Goal: Communication & Community: Answer question/provide support

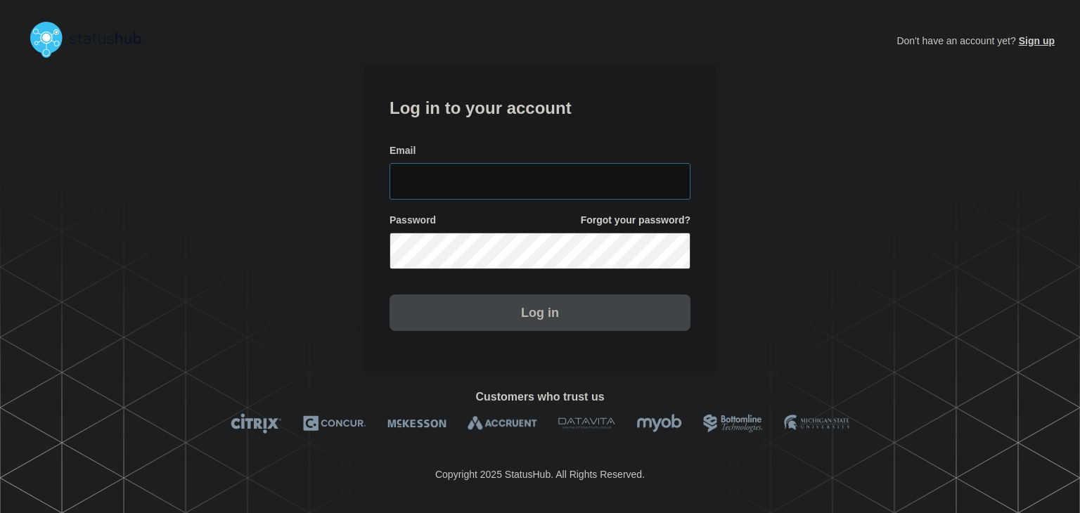
type input "amanda.mckeehan@conexon.us"
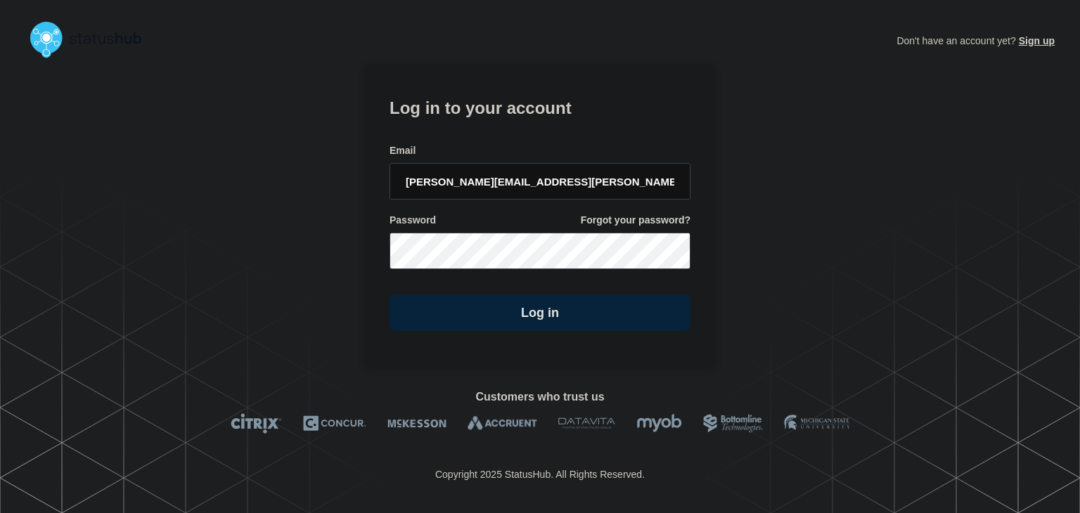
click at [495, 340] on section "Log in to your account Email amanda.mckeehan@conexon.us Password Forgot your pa…" at bounding box center [540, 216] width 352 height 304
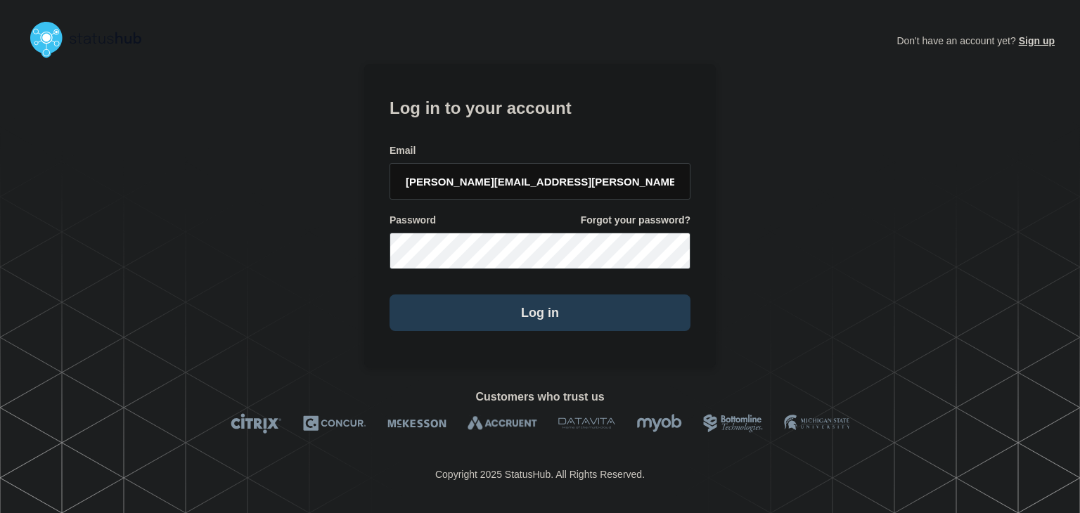
click at [491, 322] on button "Log in" at bounding box center [540, 313] width 301 height 37
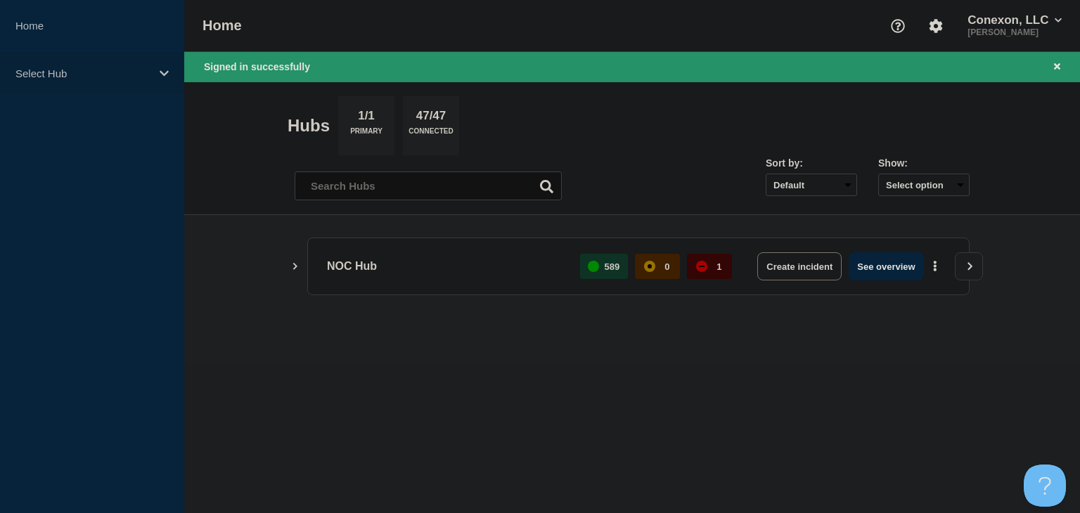
click at [138, 71] on p "Select Hub" at bounding box center [82, 73] width 135 height 12
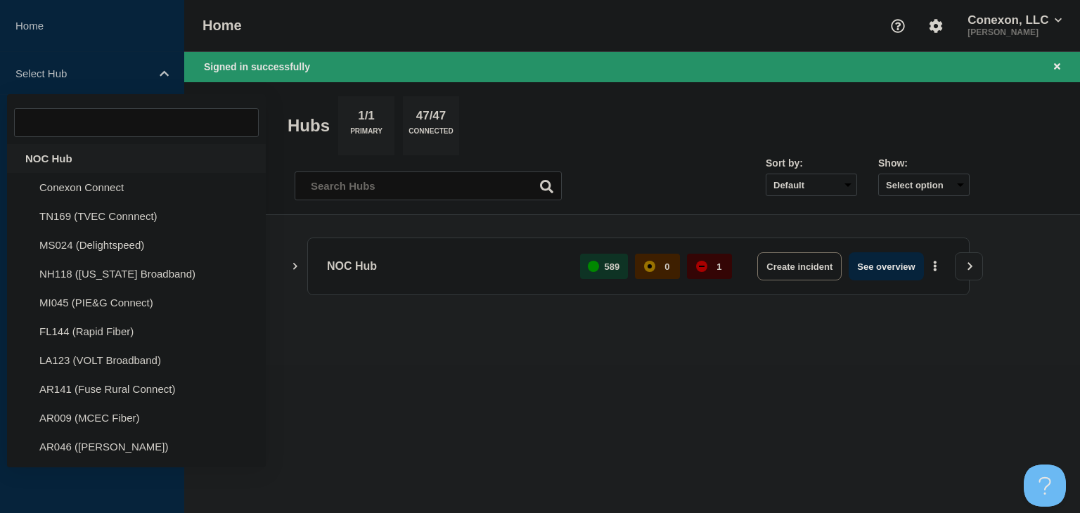
click at [53, 153] on div "NOC Hub" at bounding box center [136, 158] width 259 height 29
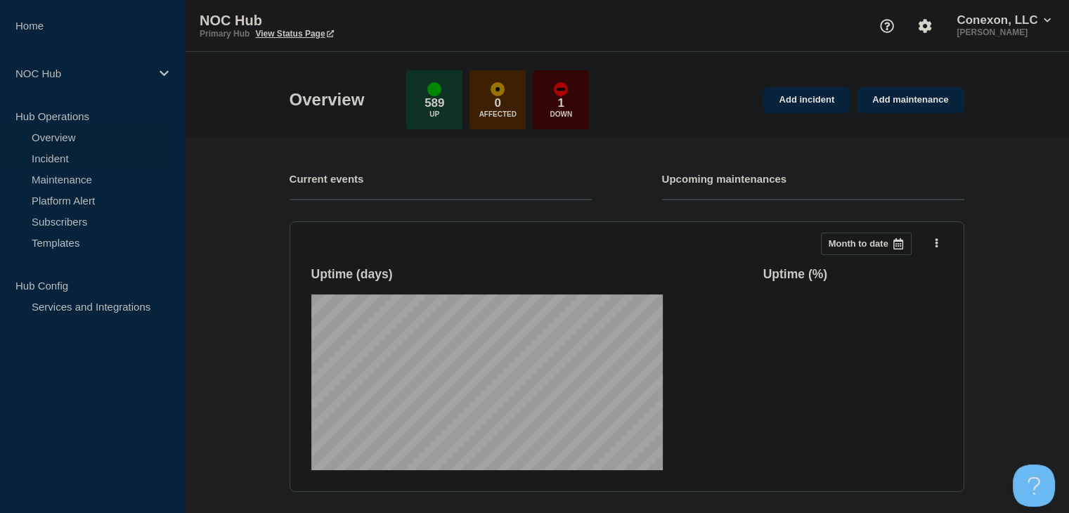
click at [53, 153] on link "Incident" at bounding box center [85, 158] width 170 height 21
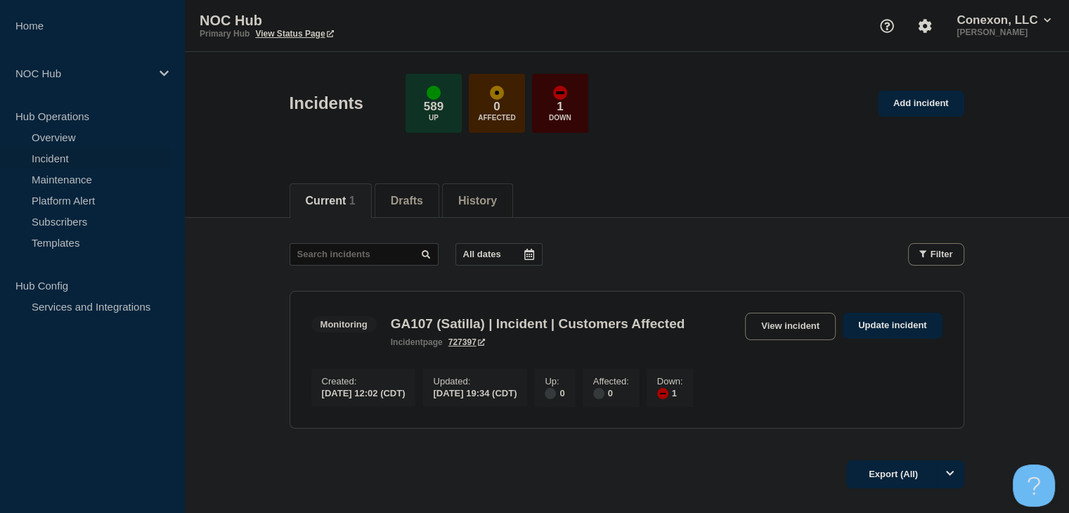
scroll to position [70, 0]
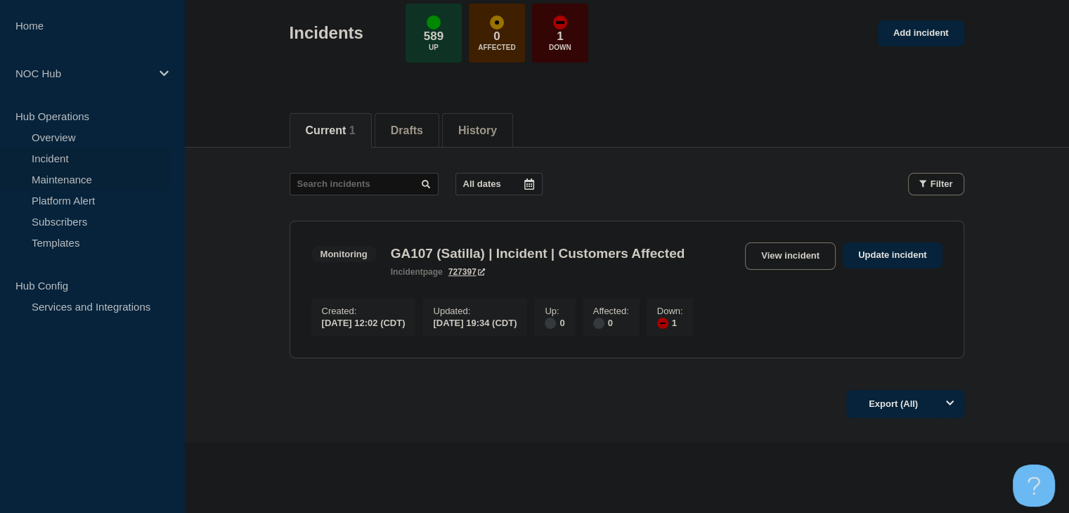
click at [79, 180] on link "Maintenance" at bounding box center [85, 179] width 170 height 21
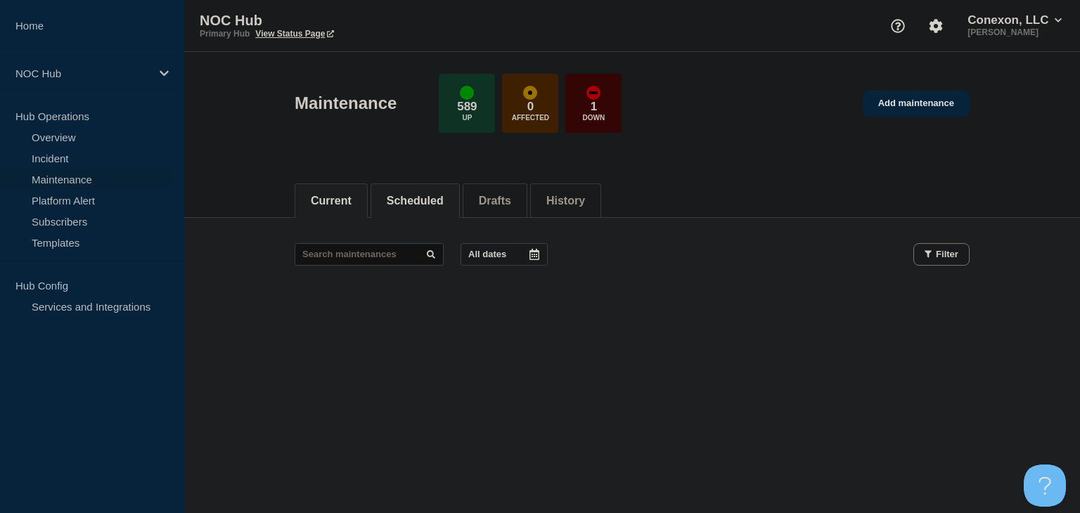
click at [425, 198] on button "Scheduled" at bounding box center [415, 201] width 57 height 13
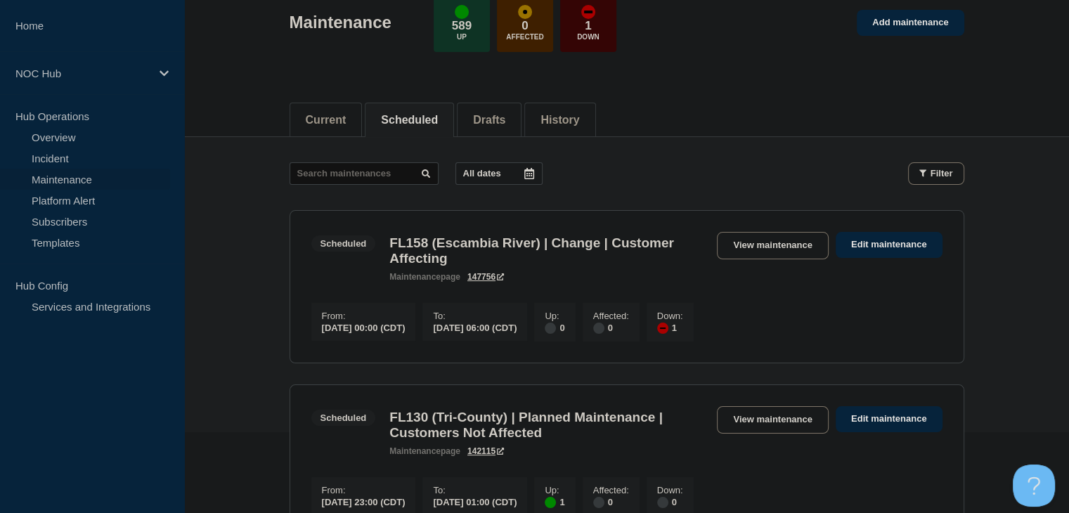
scroll to position [211, 0]
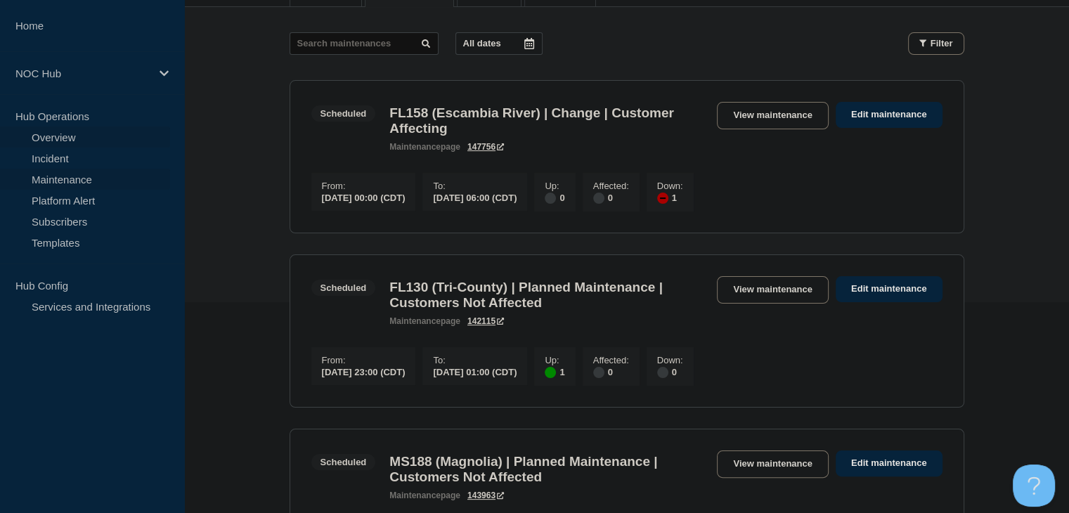
click at [51, 139] on link "Overview" at bounding box center [85, 137] width 170 height 21
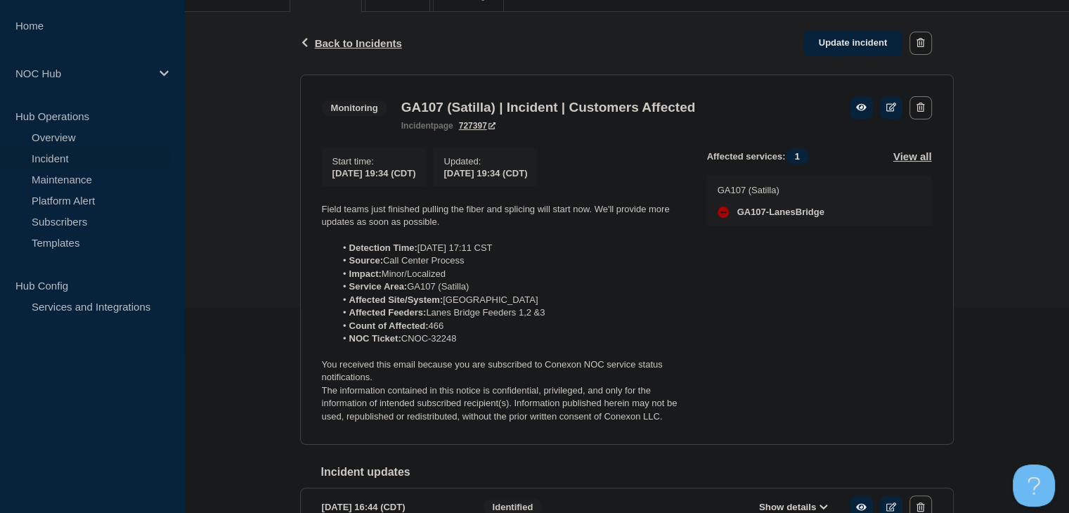
scroll to position [281, 0]
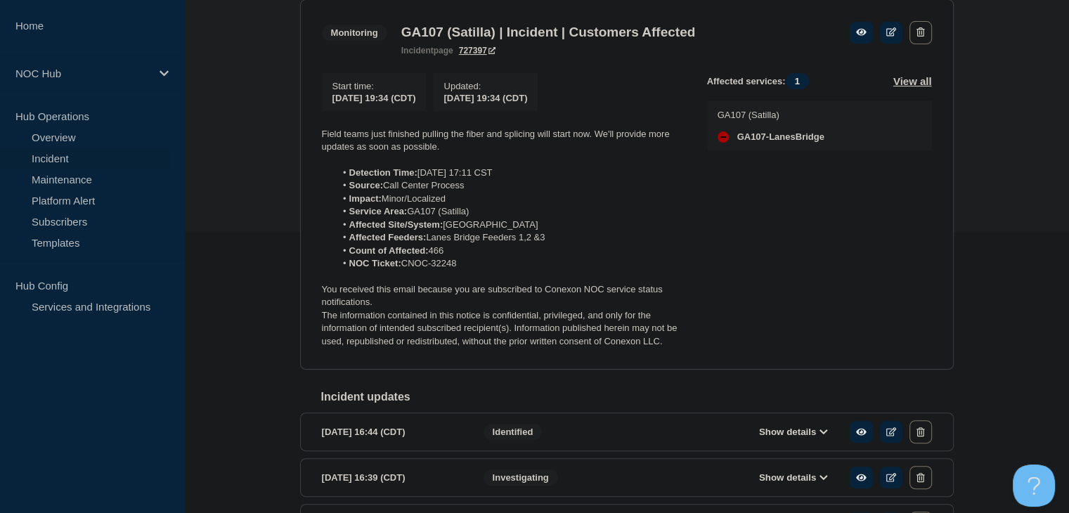
click at [296, 160] on div "Back Back to Incidents Update incident Monitoring GA107 (Satilla) | Incident | …" at bounding box center [627, 285] width 675 height 697
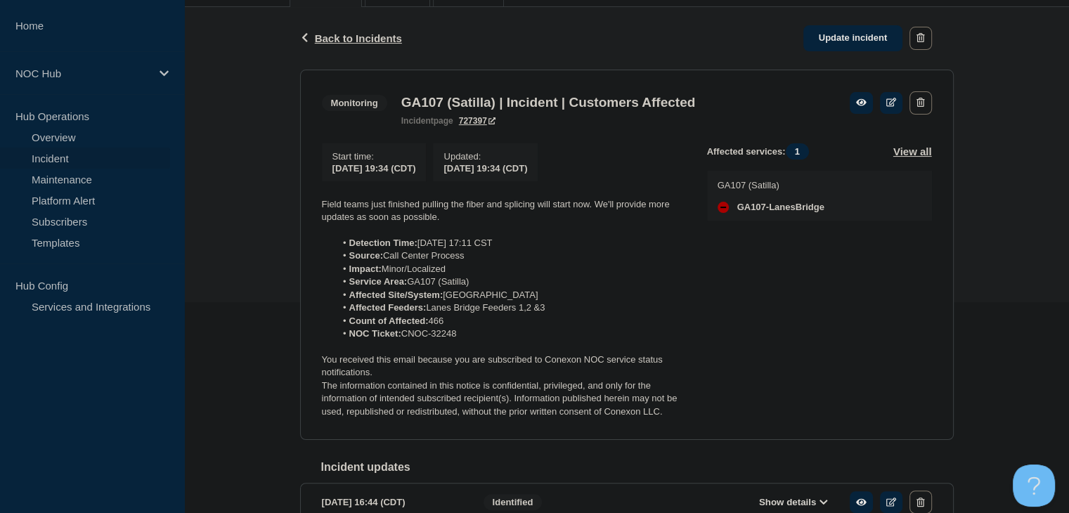
click at [261, 262] on div "Back Back to Incidents Update incident Monitoring GA107 (Satilla) | Incident | …" at bounding box center [626, 355] width 885 height 697
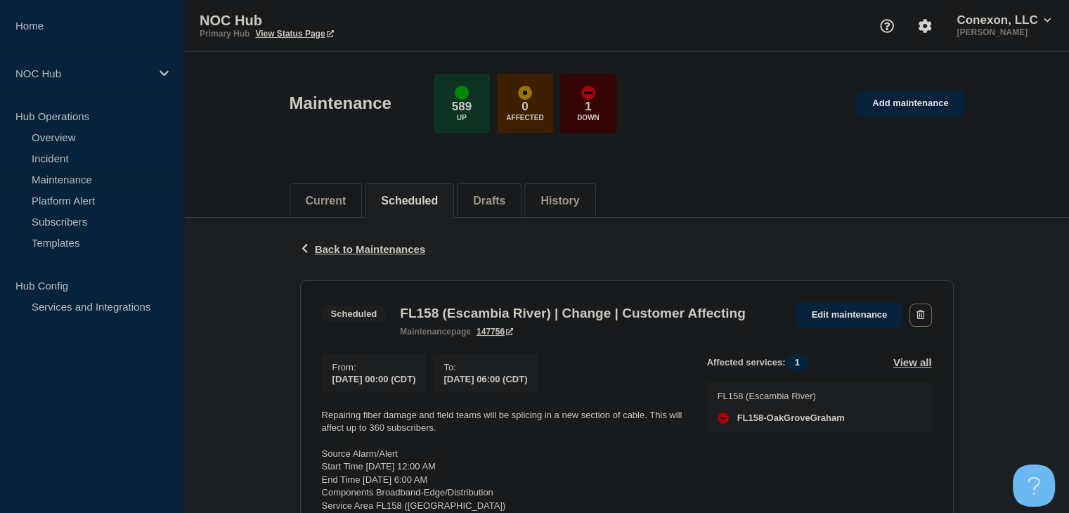
scroll to position [281, 0]
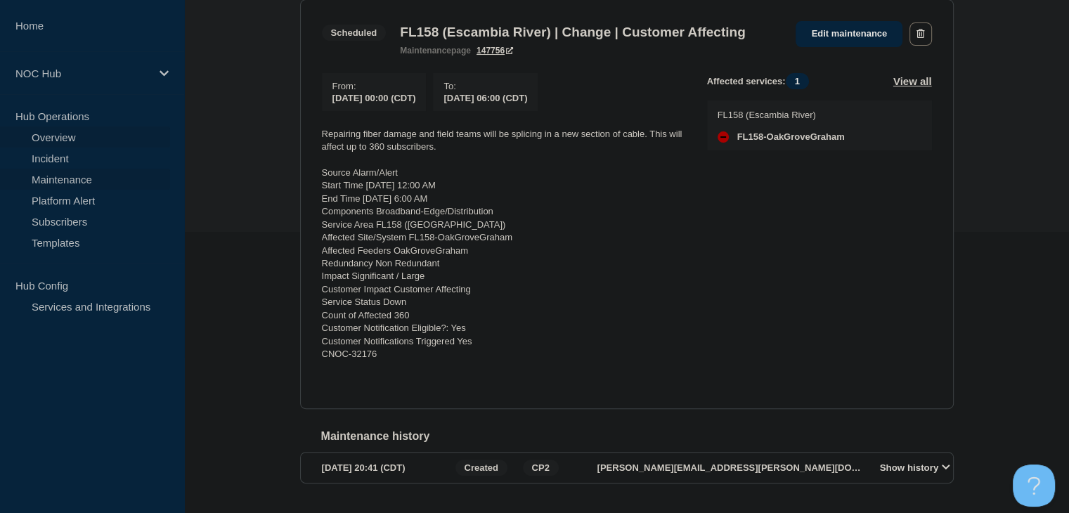
click at [33, 136] on link "Overview" at bounding box center [85, 137] width 170 height 21
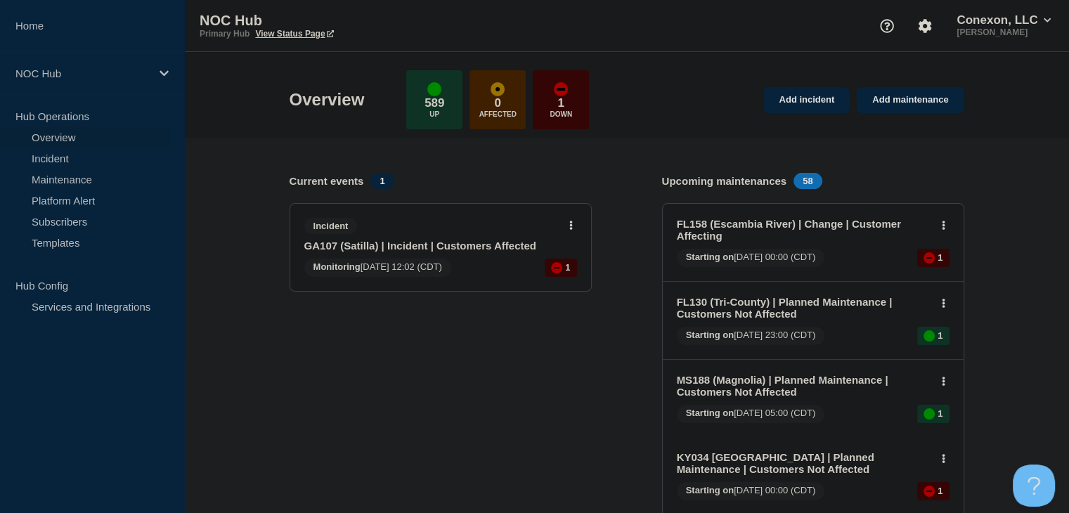
click at [333, 244] on link "GA107 (Satilla) | Incident | Customers Affected" at bounding box center [431, 246] width 254 height 12
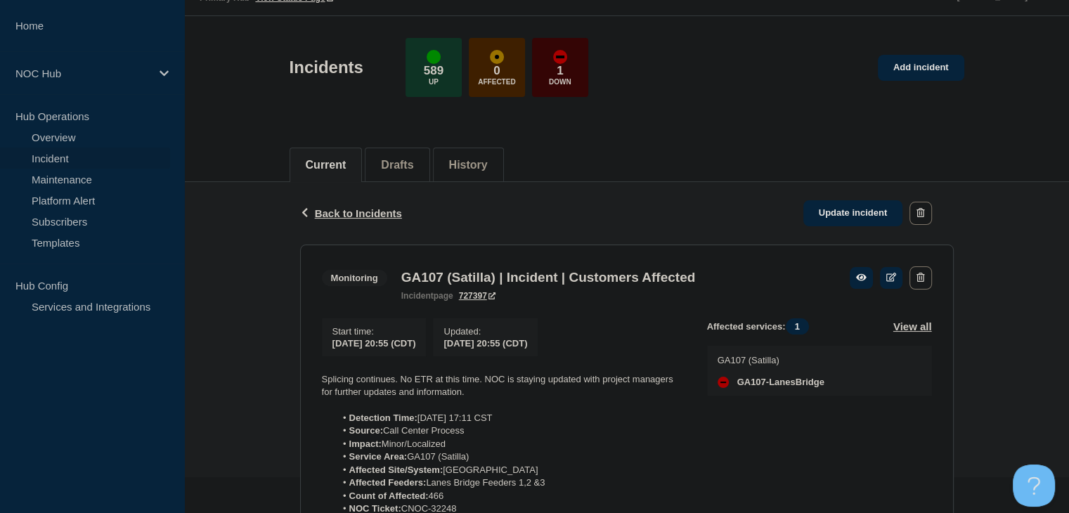
scroll to position [70, 0]
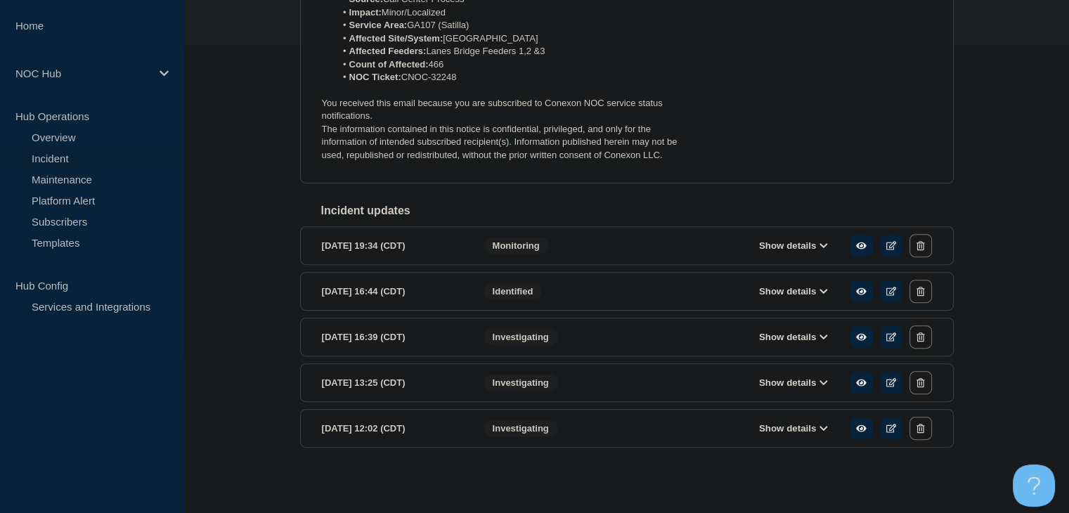
scroll to position [122, 0]
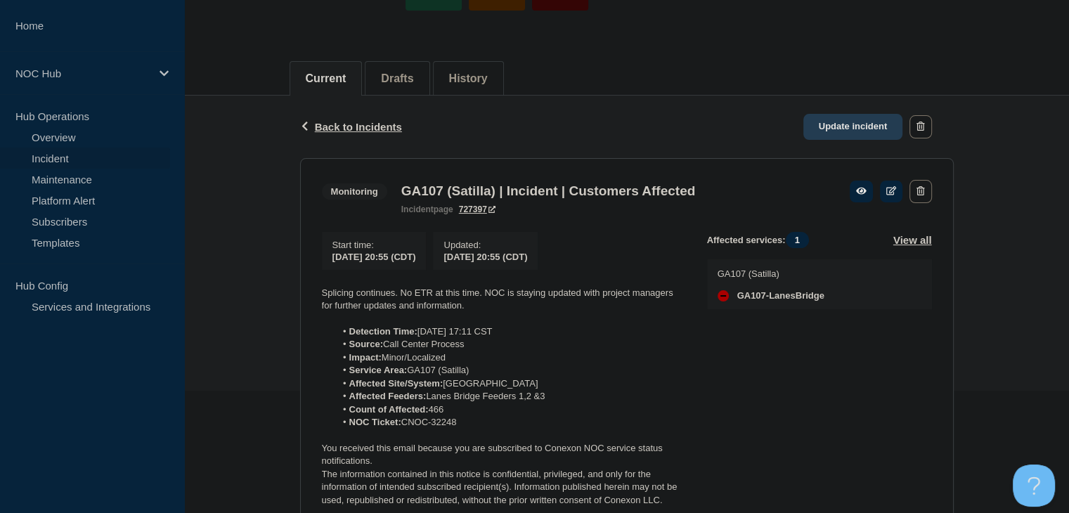
click at [832, 123] on link "Update incident" at bounding box center [854, 127] width 100 height 26
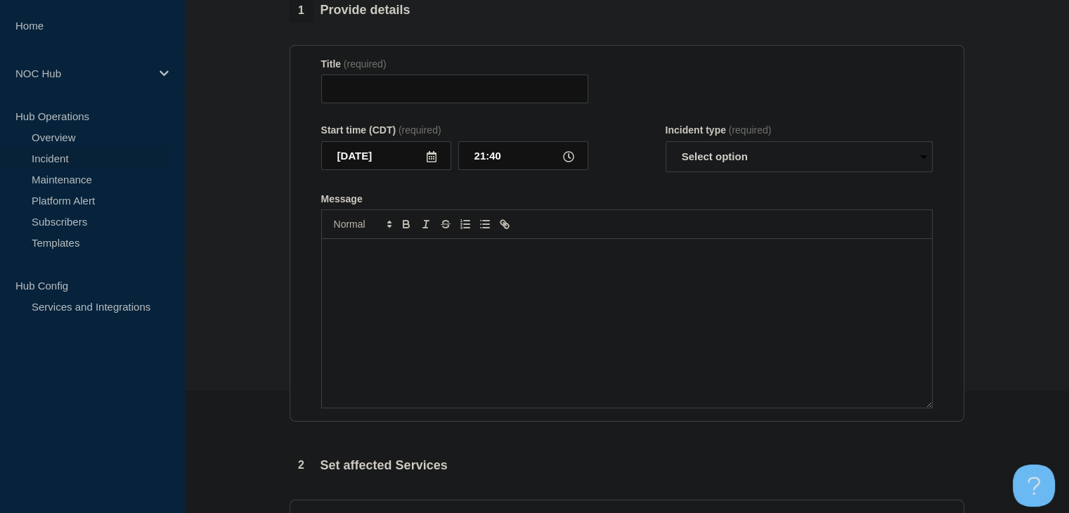
type input "GA107 (Satilla) | Incident | Customers Affected"
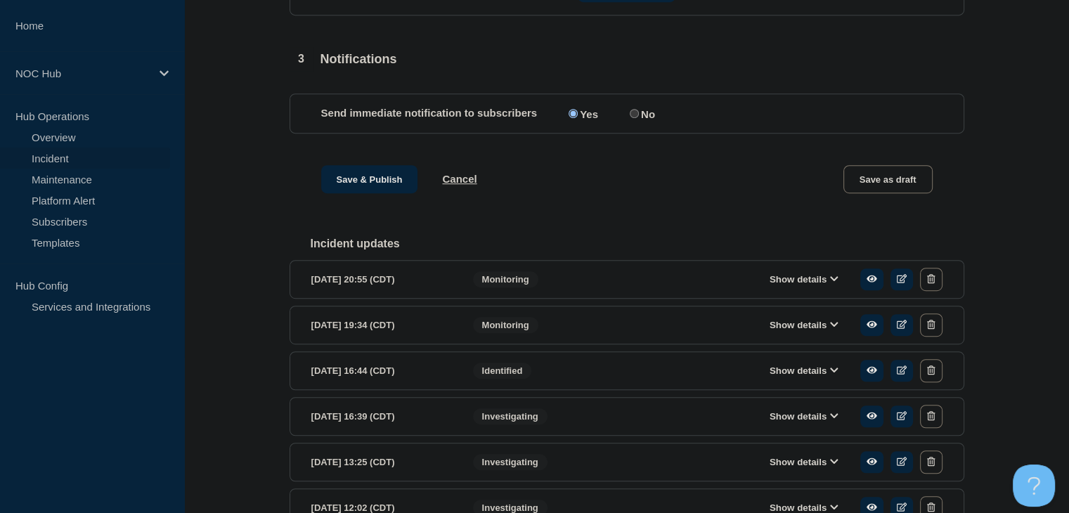
scroll to position [881, 0]
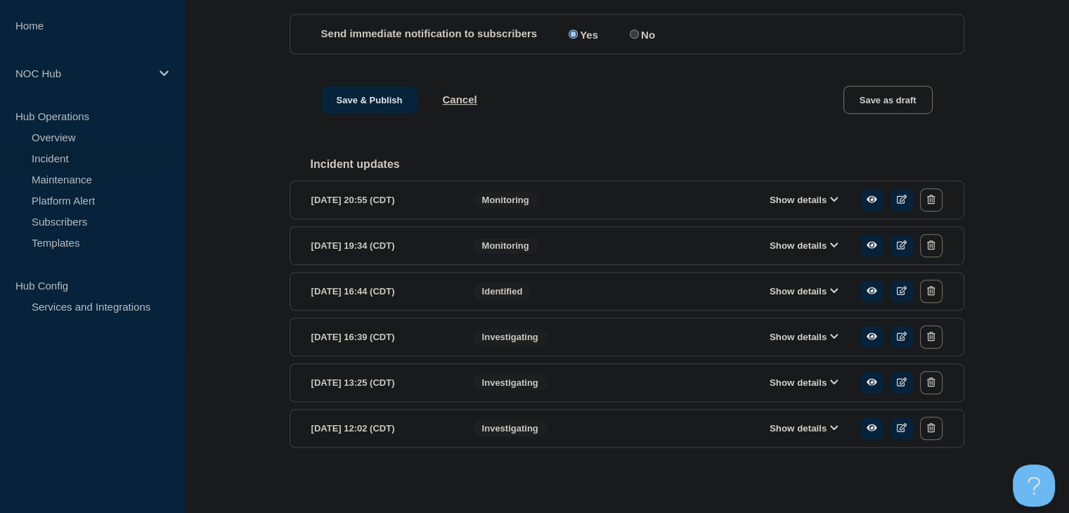
click at [773, 203] on button "Show details" at bounding box center [804, 200] width 77 height 12
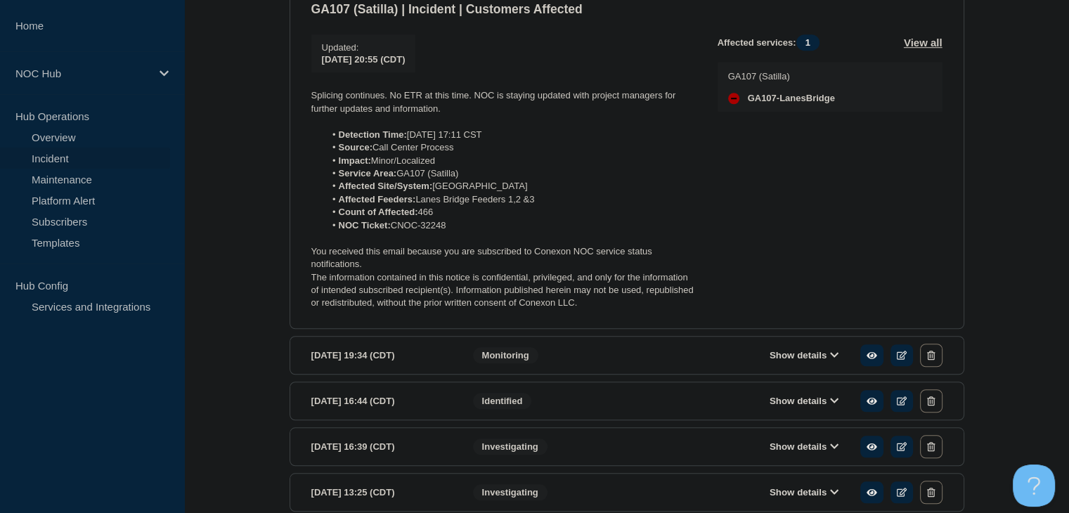
scroll to position [1215, 0]
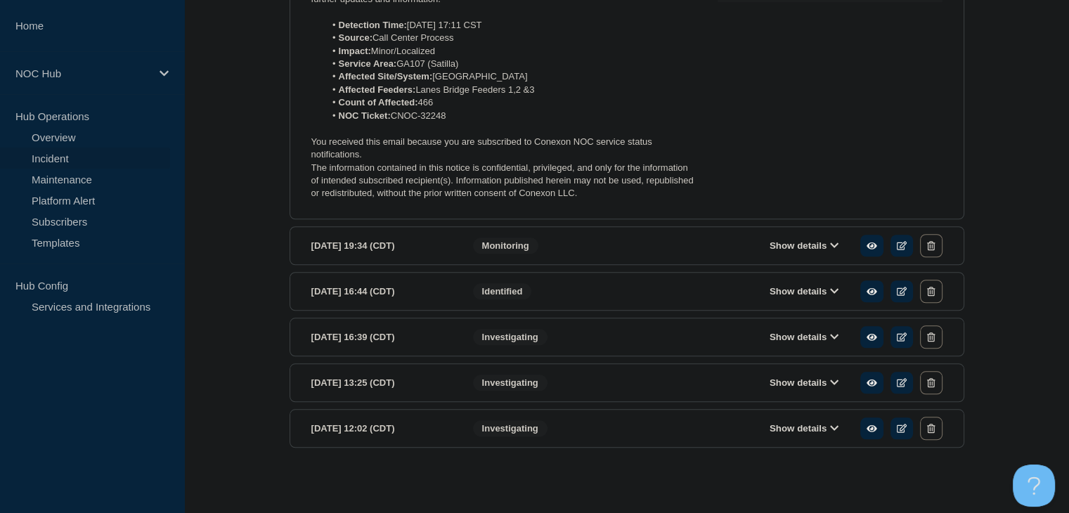
click at [784, 422] on div "Show details" at bounding box center [808, 428] width 269 height 23
click at [784, 425] on button "Show details" at bounding box center [804, 429] width 77 height 12
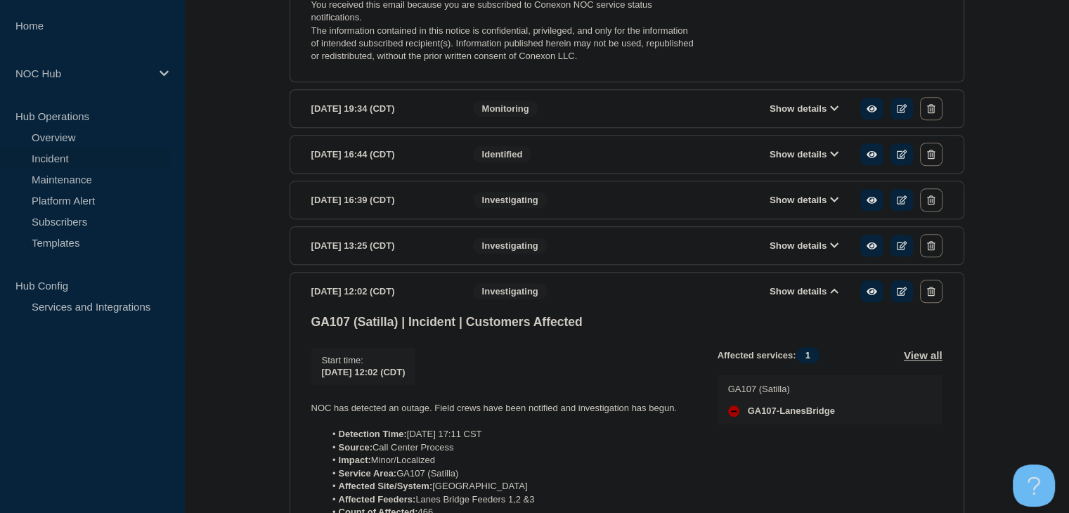
scroll to position [1337, 0]
click at [824, 161] on div "Show details" at bounding box center [808, 154] width 269 height 23
click at [824, 161] on button "Show details" at bounding box center [804, 155] width 77 height 12
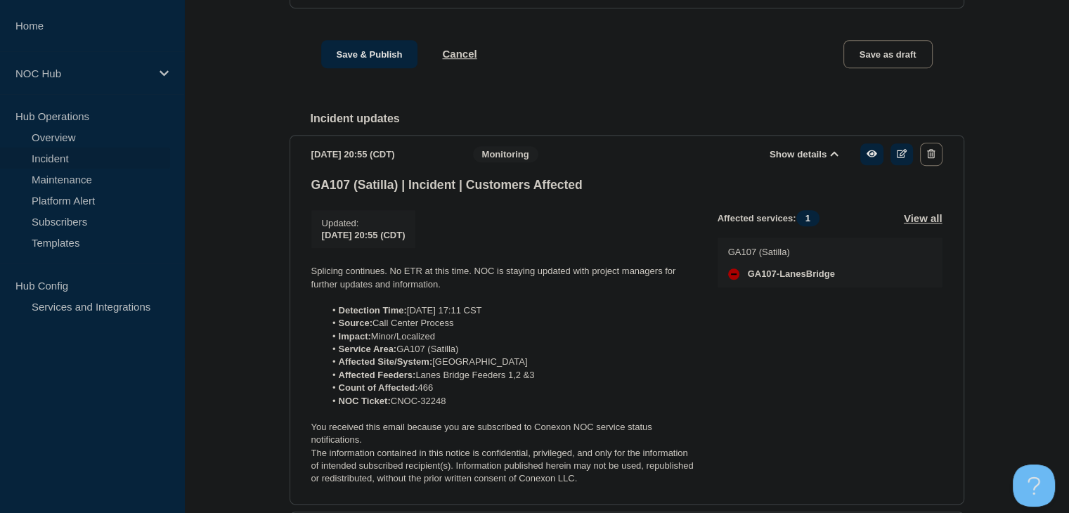
scroll to position [1056, 0]
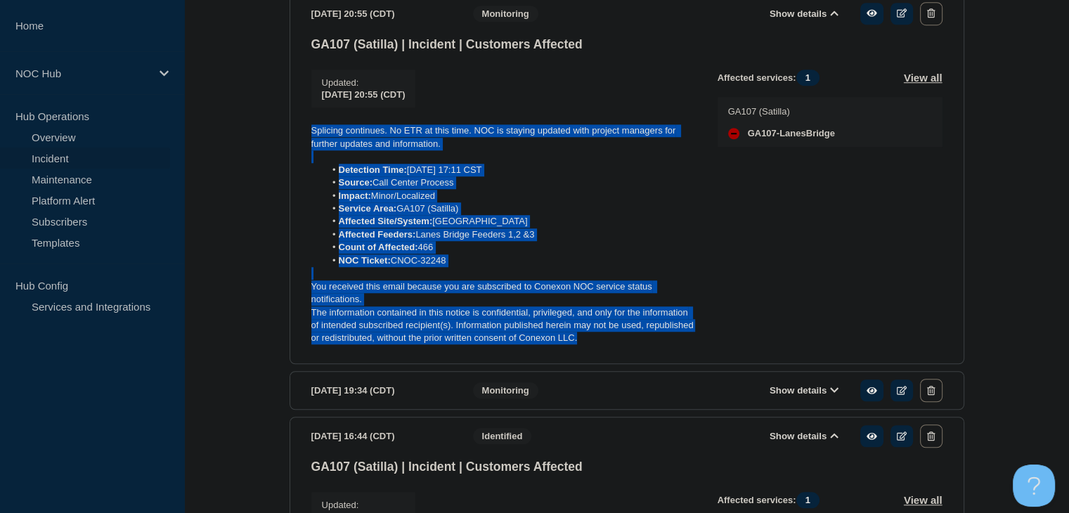
drag, startPoint x: 610, startPoint y: 356, endPoint x: 307, endPoint y: 147, distance: 368.4
click at [307, 147] on section "[DATE] 20:55 (CDT) Show details Monitoring GA107 (Satilla) | Incident | Custome…" at bounding box center [627, 179] width 675 height 370
copy div "Splicing continues. No ETR at this time. NOC is staying updated with project ma…"
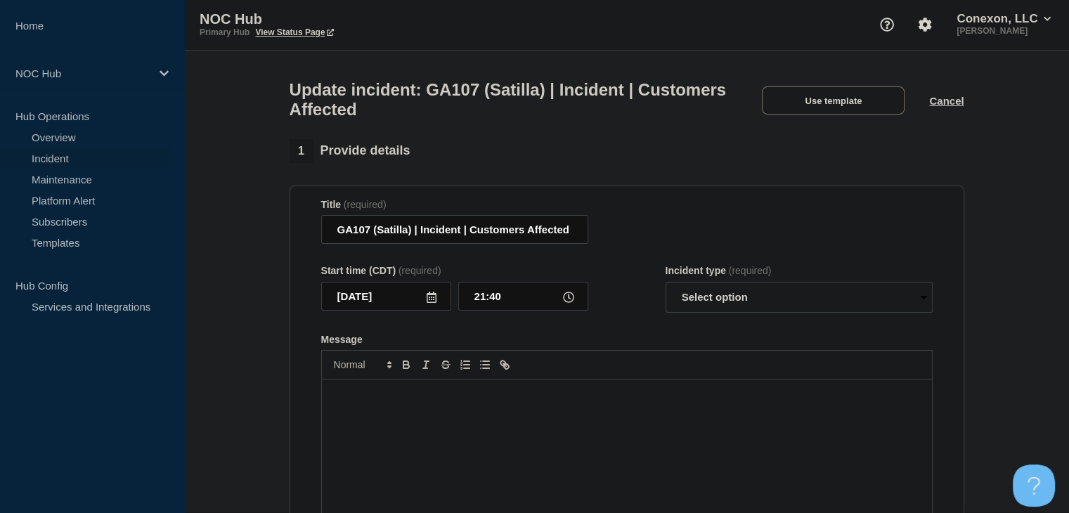
scroll to position [212, 0]
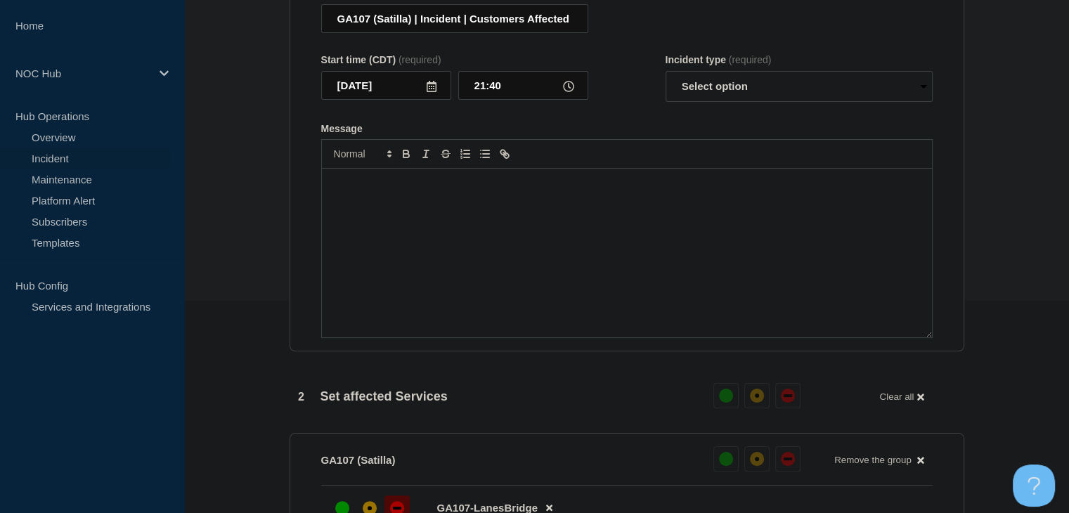
click at [427, 264] on div "Message" at bounding box center [627, 253] width 610 height 169
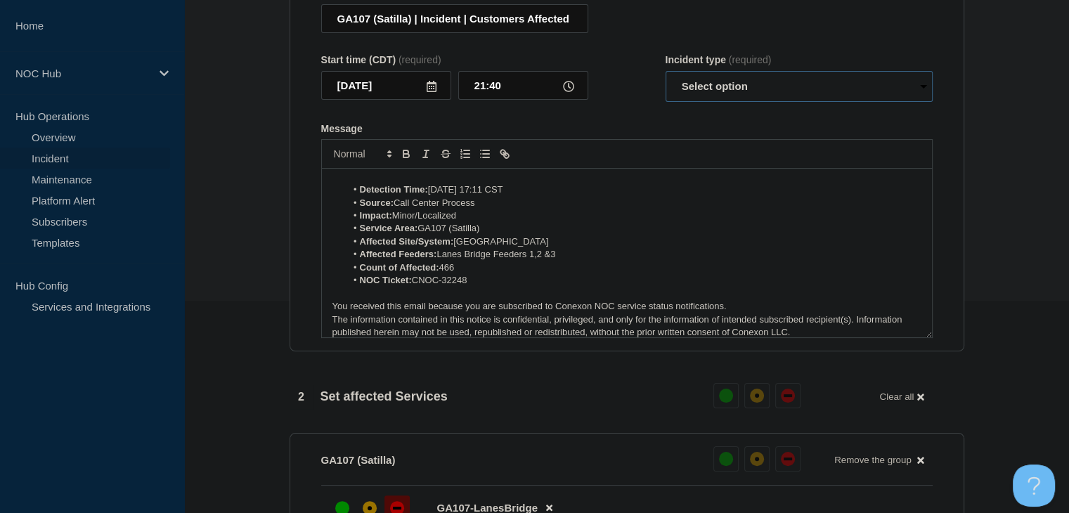
click at [711, 96] on select "Select option Investigating Identified Monitoring Resolved" at bounding box center [799, 86] width 267 height 31
select select "monitoring"
click at [666, 79] on select "Select option Investigating Identified Monitoring Resolved" at bounding box center [799, 86] width 267 height 31
click at [650, 235] on li "Service Area: GA107 (Satilla)" at bounding box center [634, 228] width 576 height 13
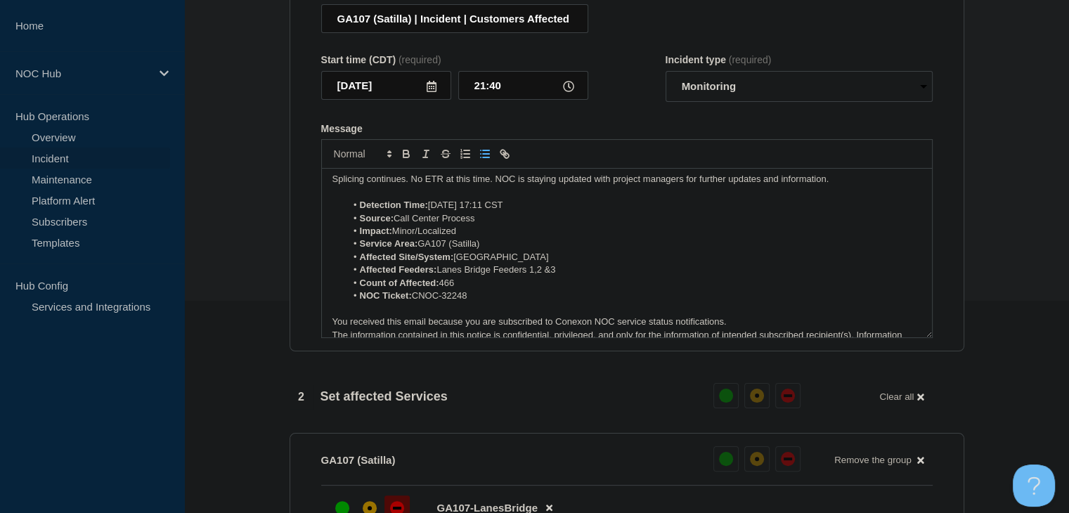
scroll to position [0, 0]
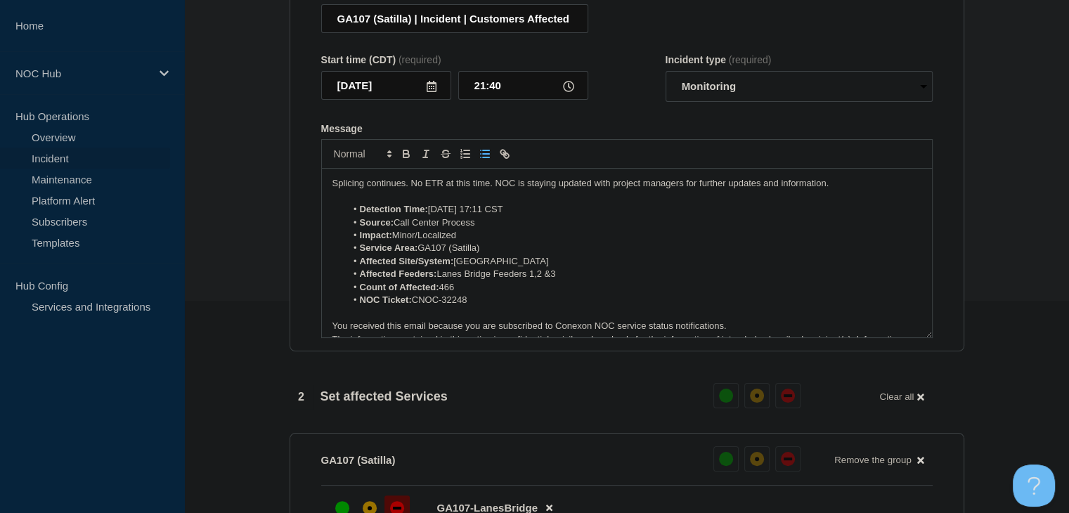
click at [413, 188] on p "Splicing continues. No ETR at this time. NOC is staying updated with project ma…" at bounding box center [627, 183] width 589 height 13
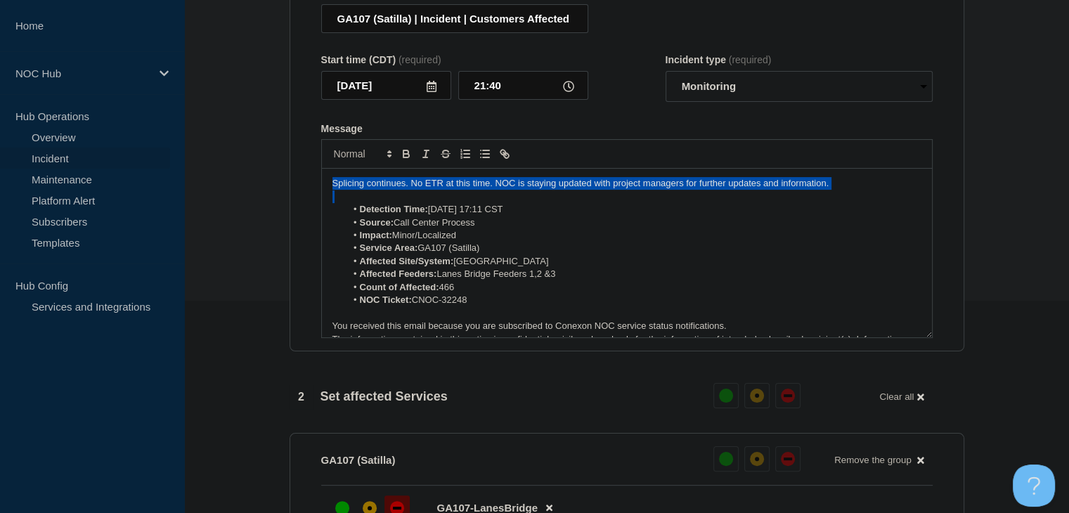
click at [413, 188] on p "Splicing continues. No ETR at this time. NOC is staying updated with project ma…" at bounding box center [627, 183] width 589 height 13
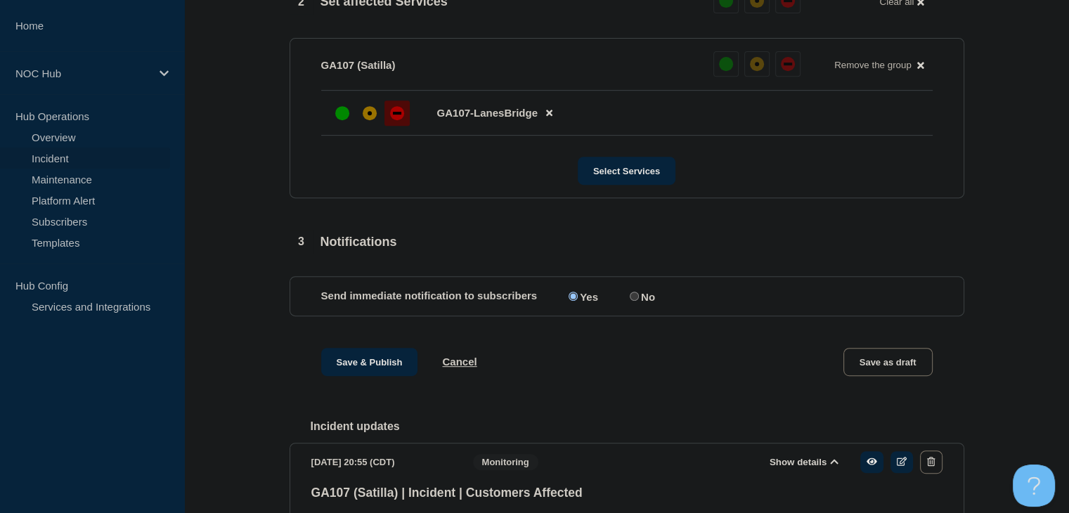
scroll to position [704, 0]
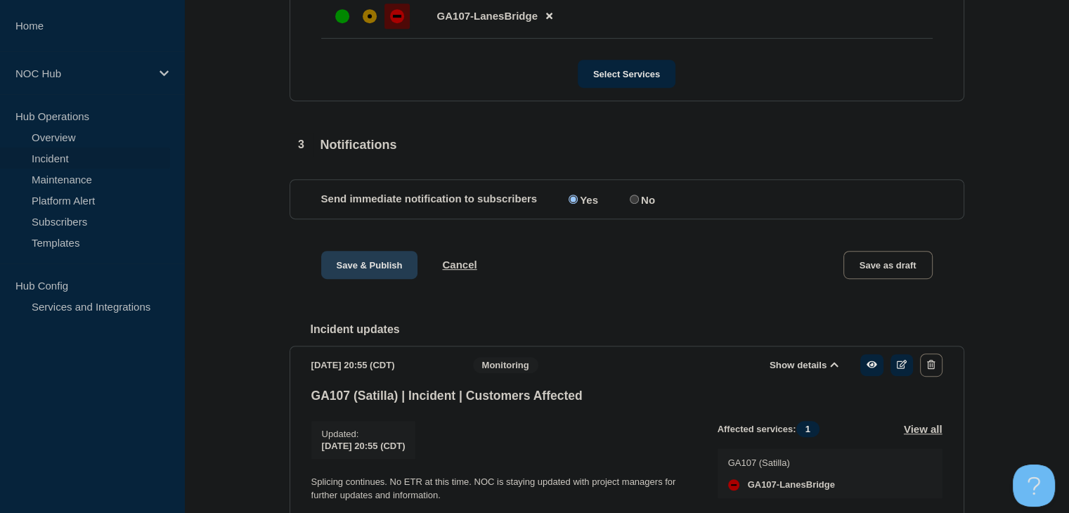
click at [394, 276] on button "Save & Publish" at bounding box center [369, 265] width 97 height 28
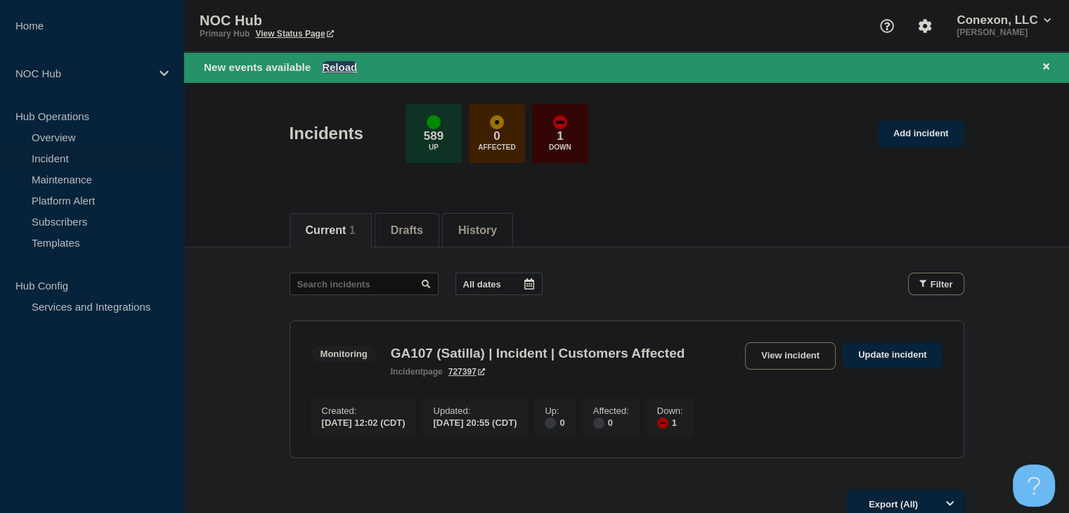
click at [345, 71] on button "Reload" at bounding box center [339, 67] width 35 height 12
click at [330, 72] on button "Reload" at bounding box center [339, 67] width 35 height 12
